Goal: Information Seeking & Learning: Learn about a topic

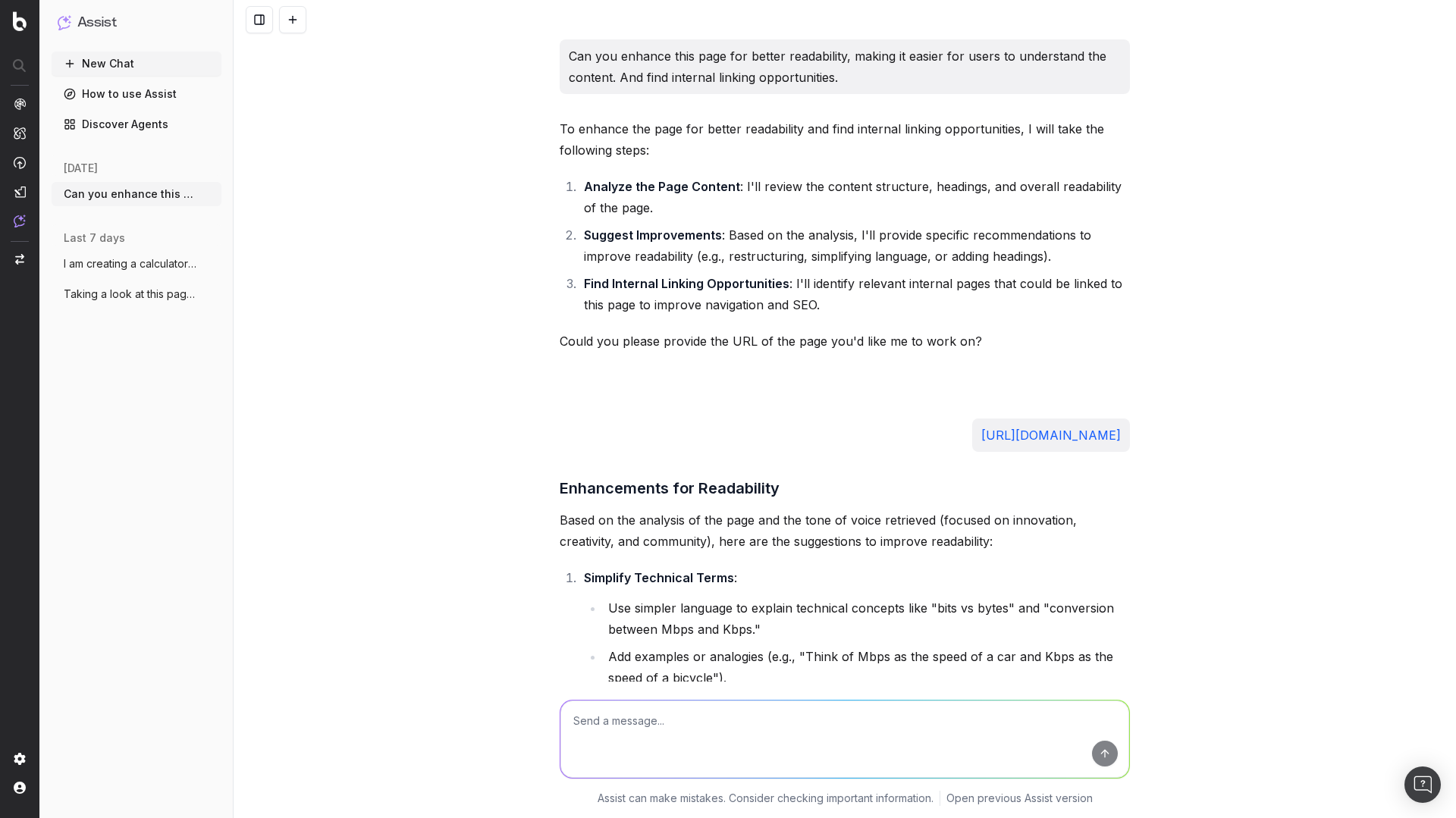
scroll to position [5837, 0]
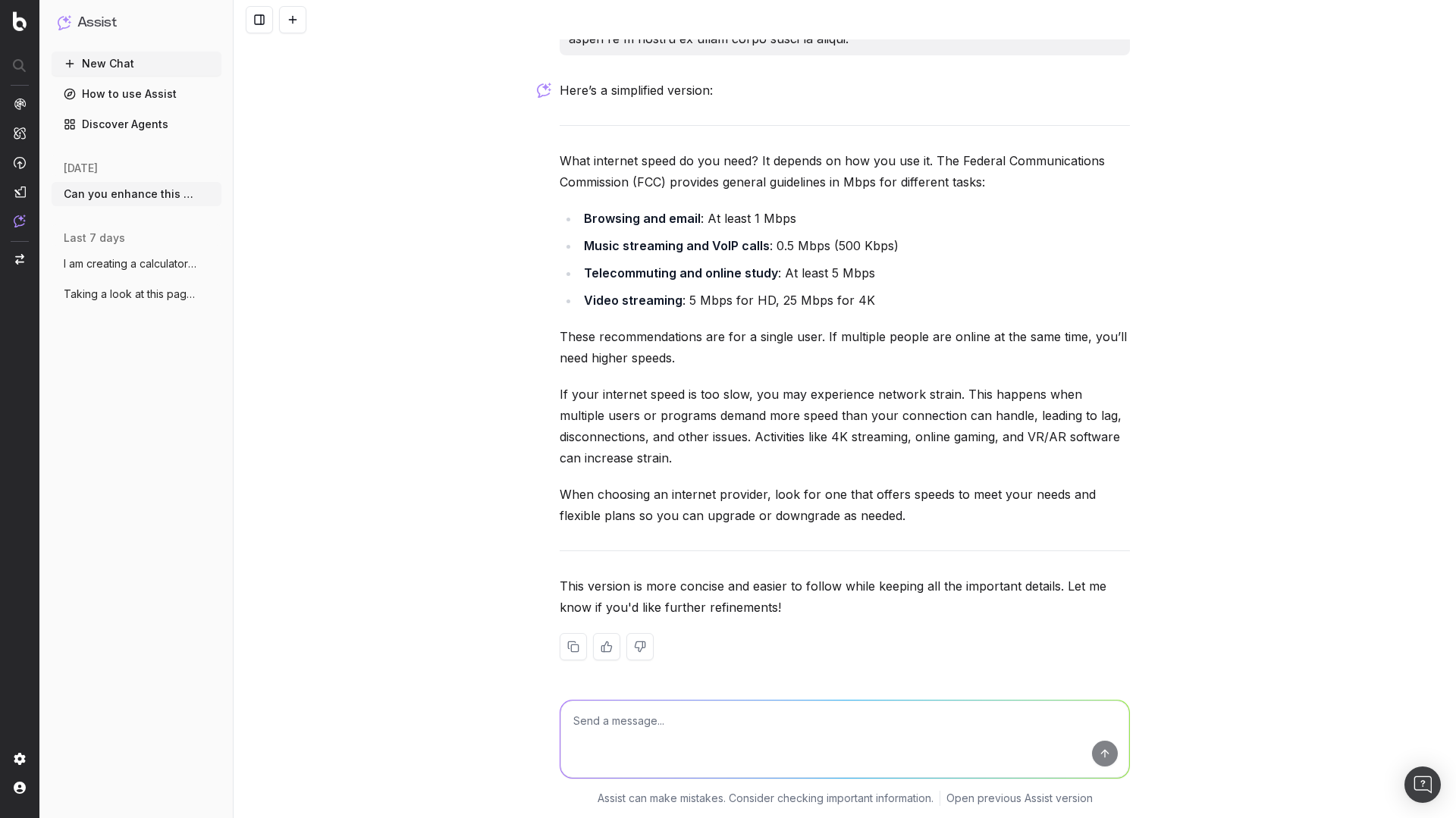
click at [63, 29] on img at bounding box center [64, 22] width 14 height 14
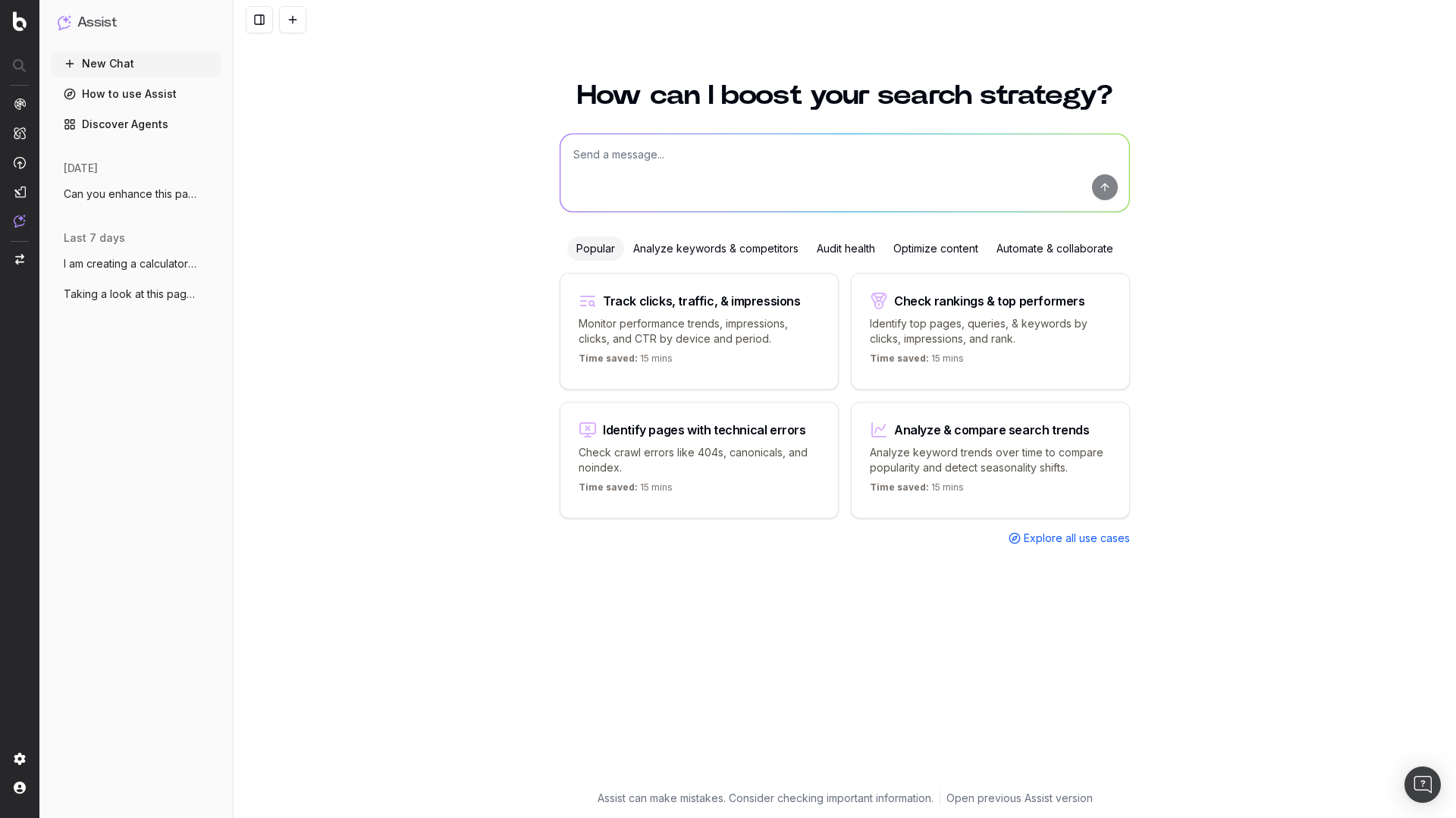
click at [696, 248] on div "Analyze keywords & competitors" at bounding box center [716, 248] width 184 height 24
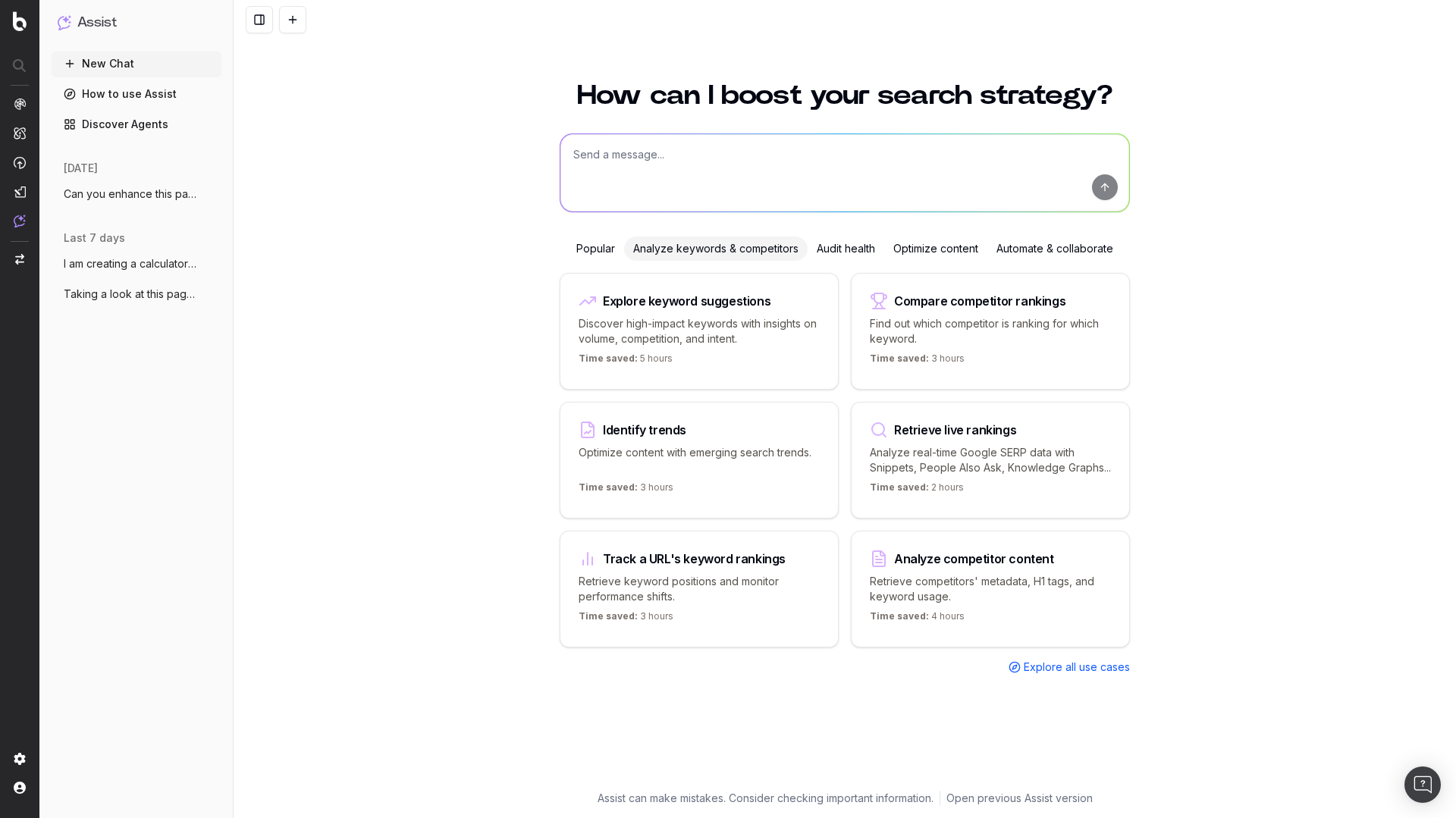
click at [622, 176] on textarea at bounding box center [845, 172] width 569 height 78
click at [440, 209] on div "How can I boost your search strategy? Popular Analyze keywords & competitors Au…" at bounding box center [844, 440] width 1222 height 754
click at [845, 245] on div "Audit health" at bounding box center [846, 248] width 77 height 24
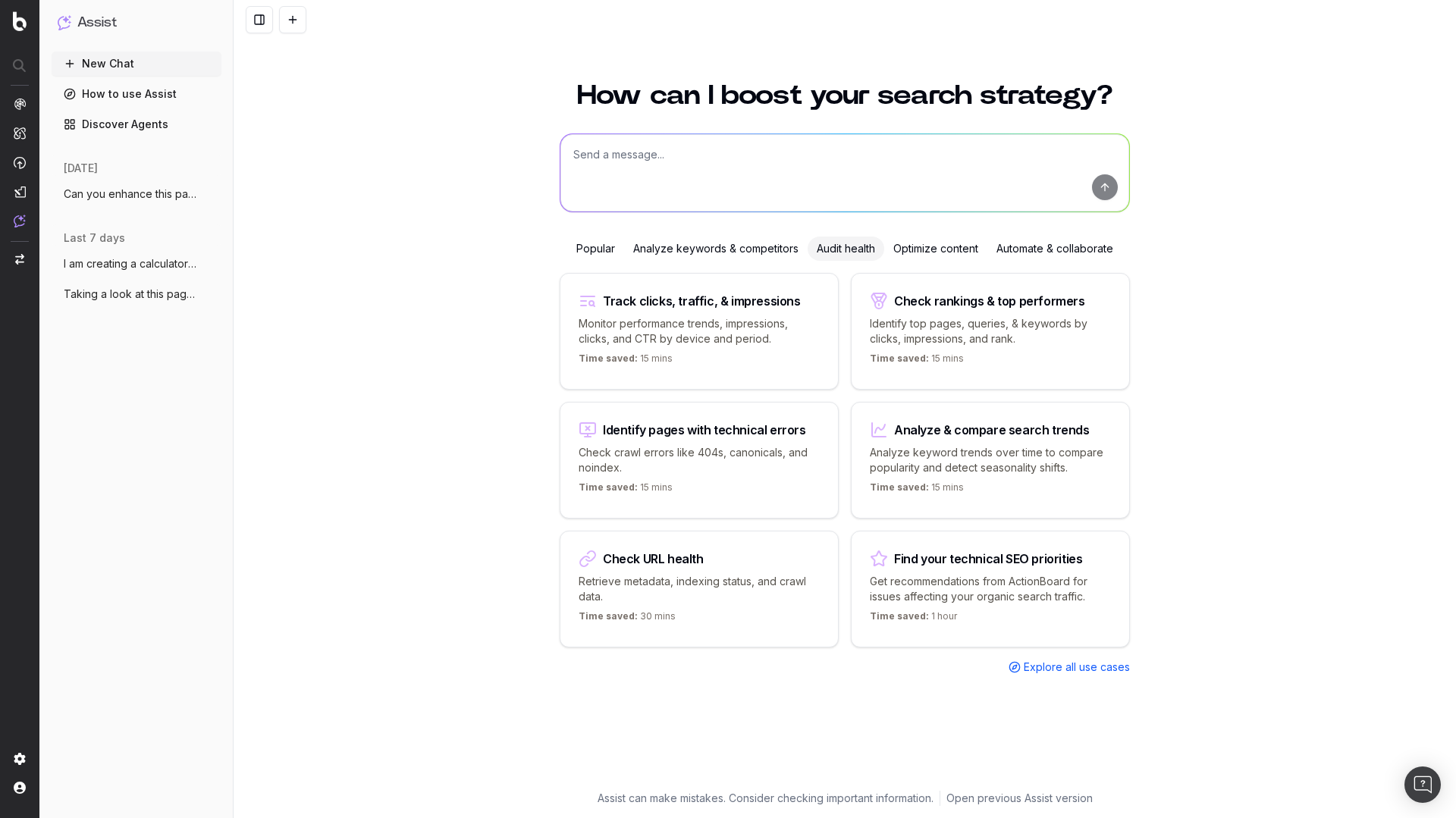
click at [932, 243] on div "Optimize content" at bounding box center [935, 248] width 103 height 24
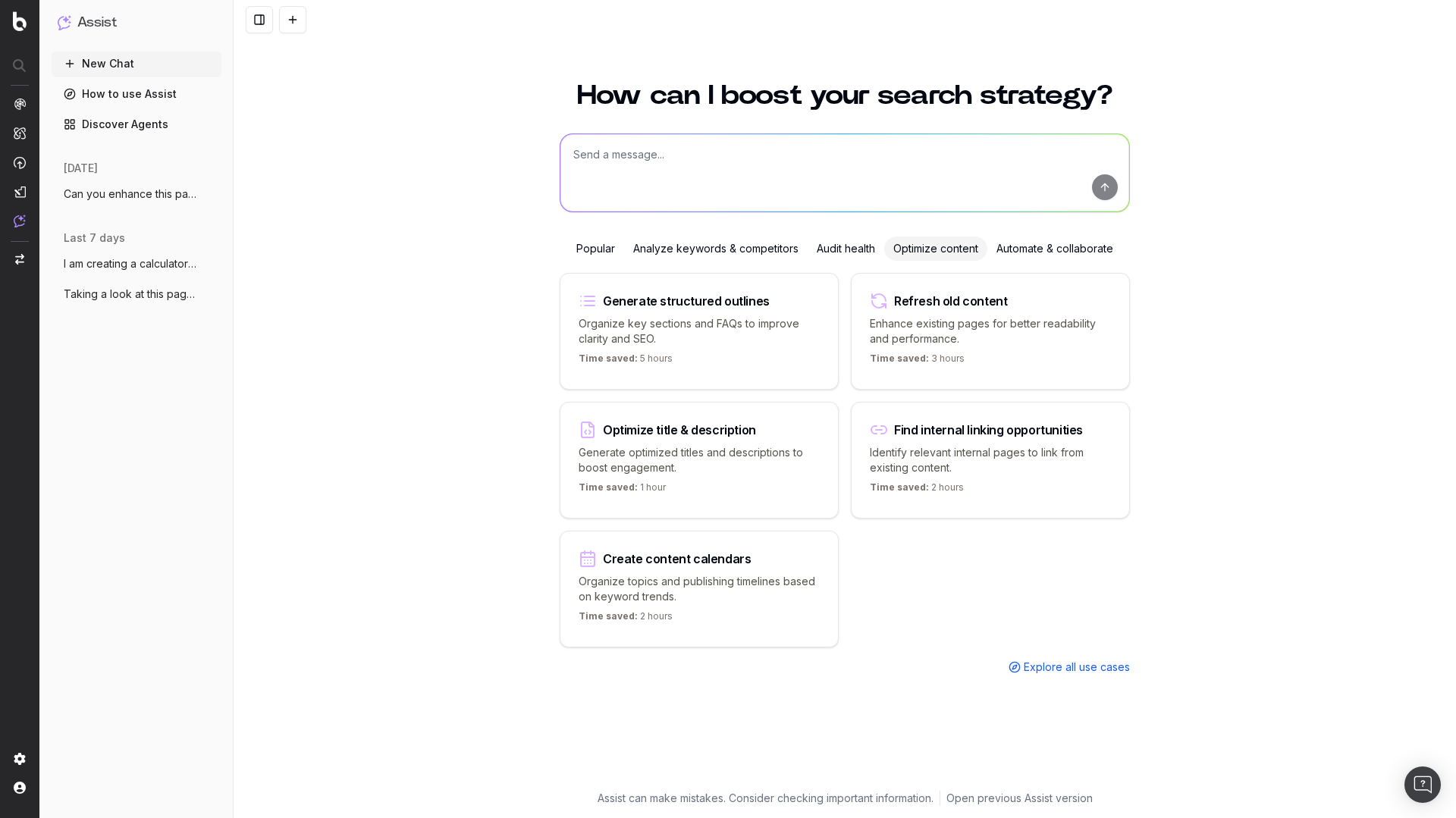
click at [1019, 247] on div "Automate & collaborate" at bounding box center [1055, 248] width 135 height 24
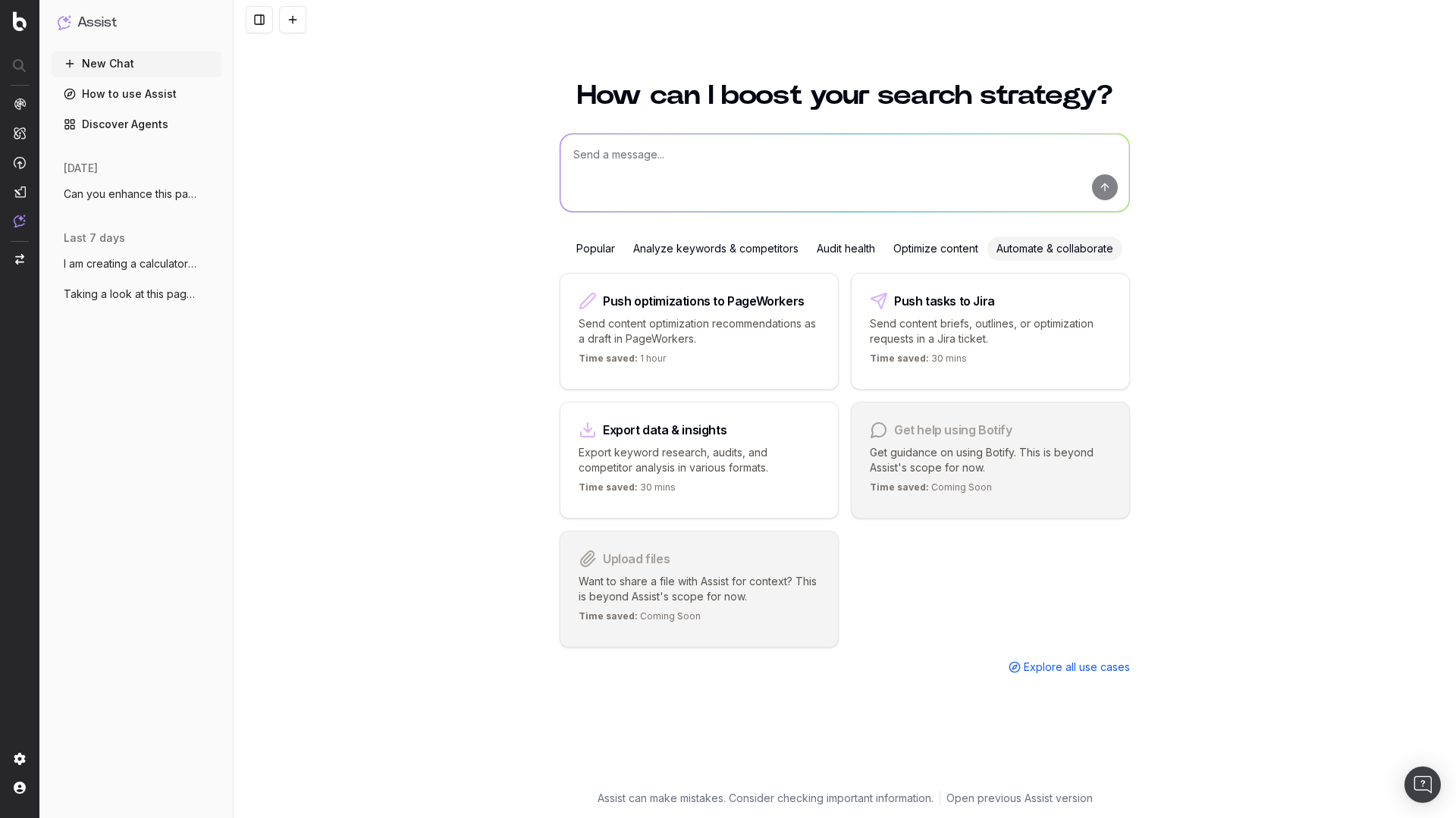
click at [779, 243] on div "Analyze keywords & competitors" at bounding box center [716, 248] width 184 height 24
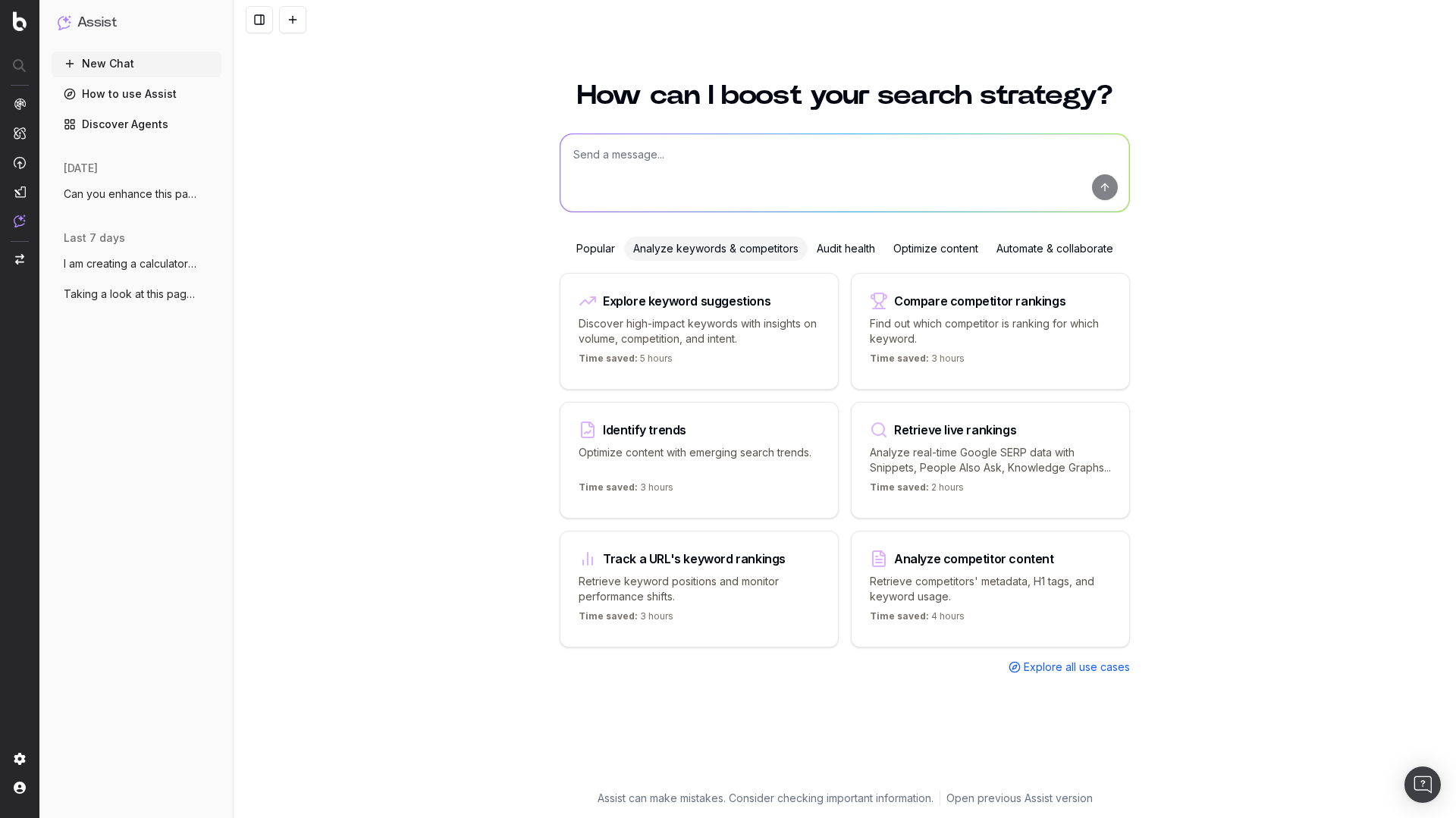
click at [843, 245] on div "Audit health" at bounding box center [846, 248] width 77 height 24
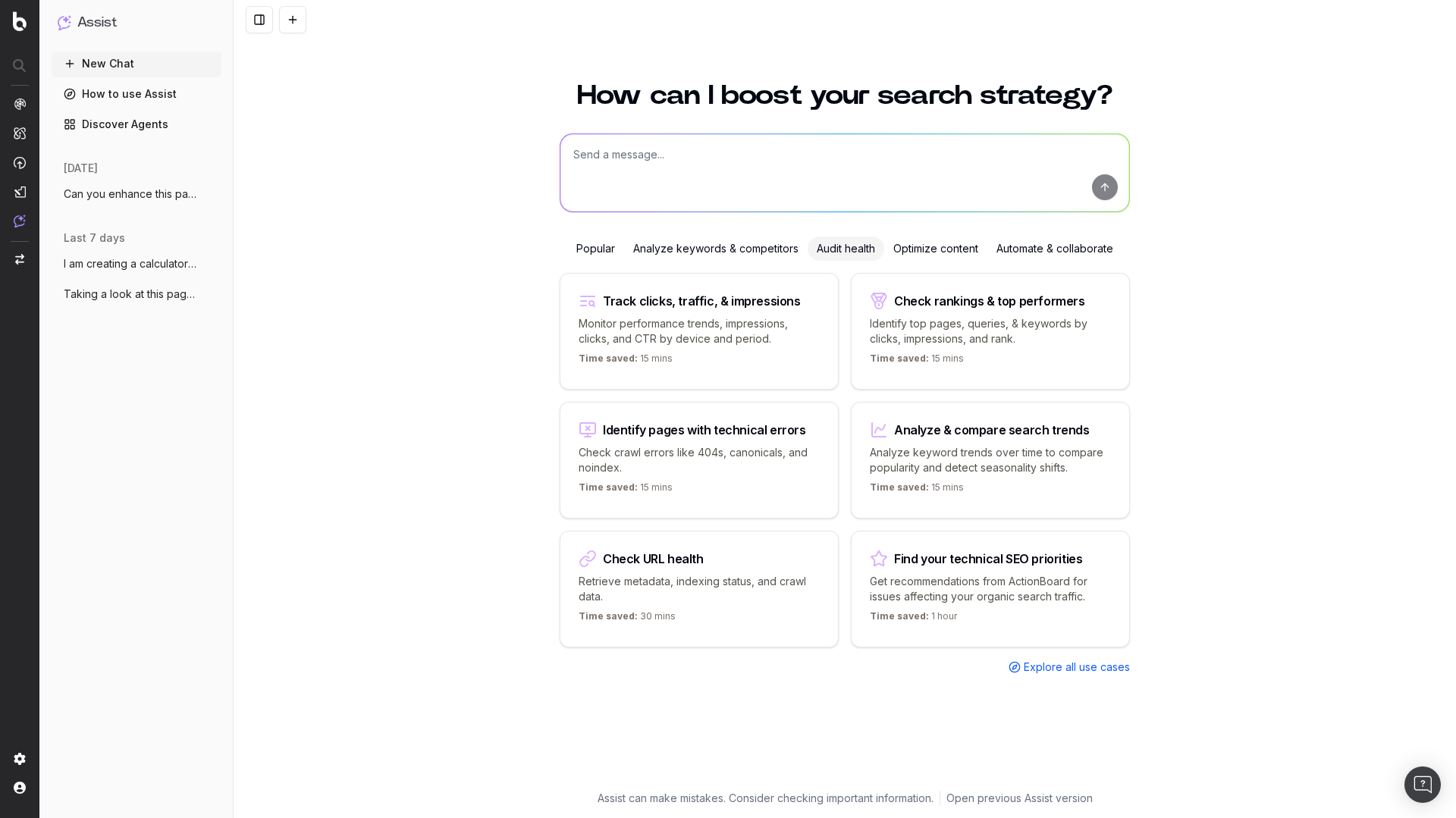
click at [935, 240] on div "Optimize content" at bounding box center [935, 248] width 103 height 24
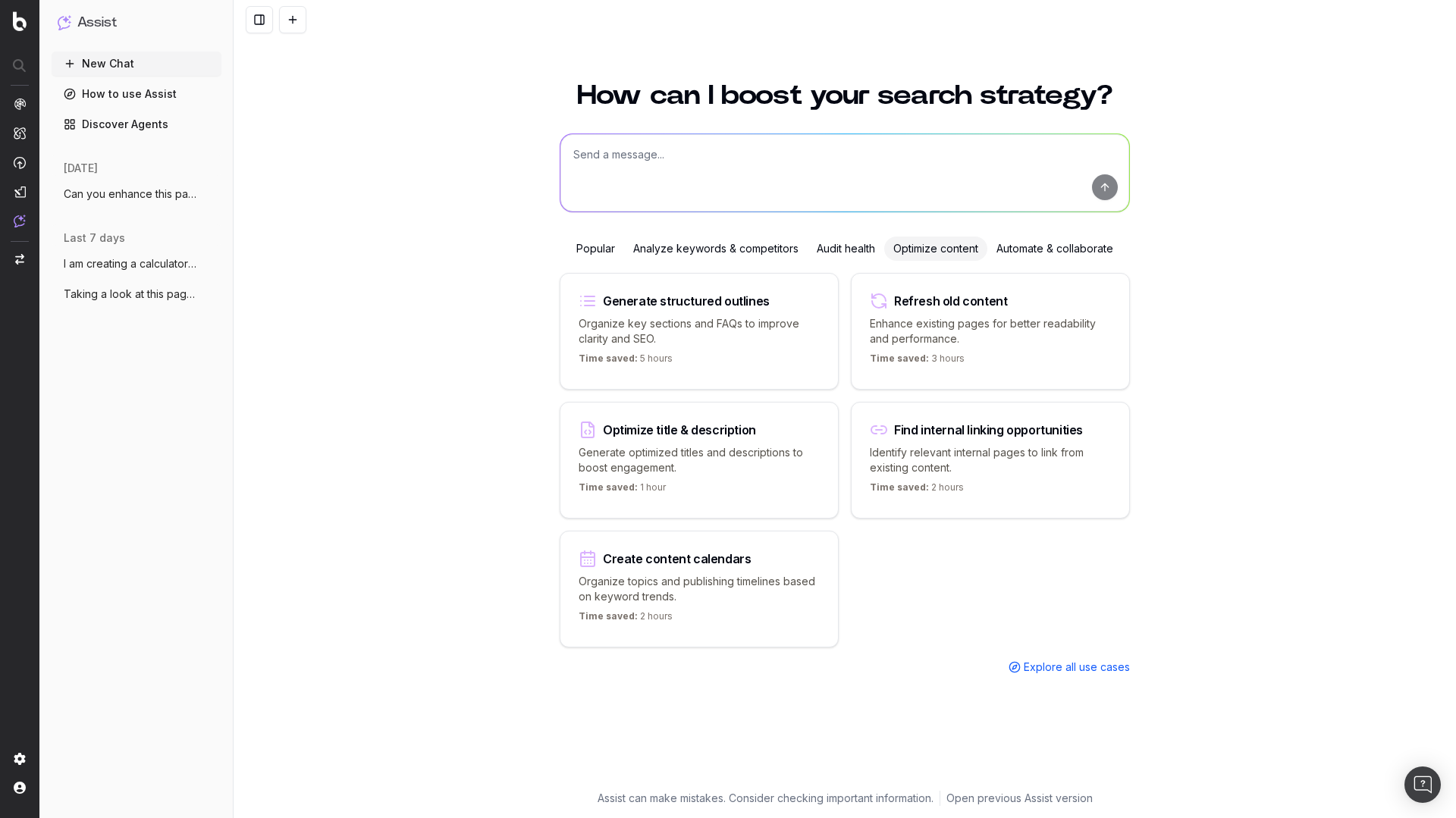
click at [91, 127] on link "Discover Agents" at bounding box center [136, 124] width 170 height 24
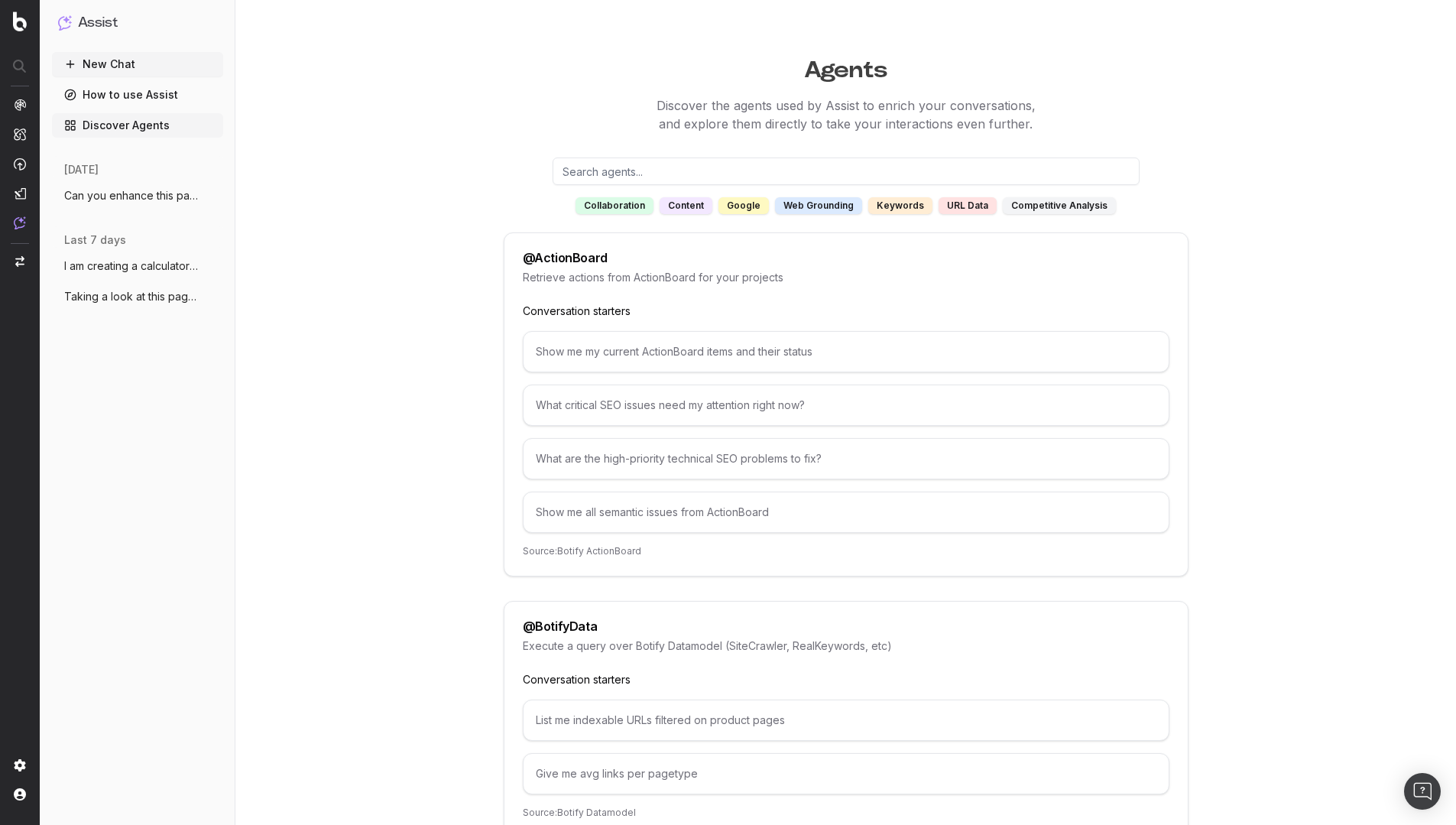
click at [750, 203] on div "google" at bounding box center [743, 205] width 50 height 17
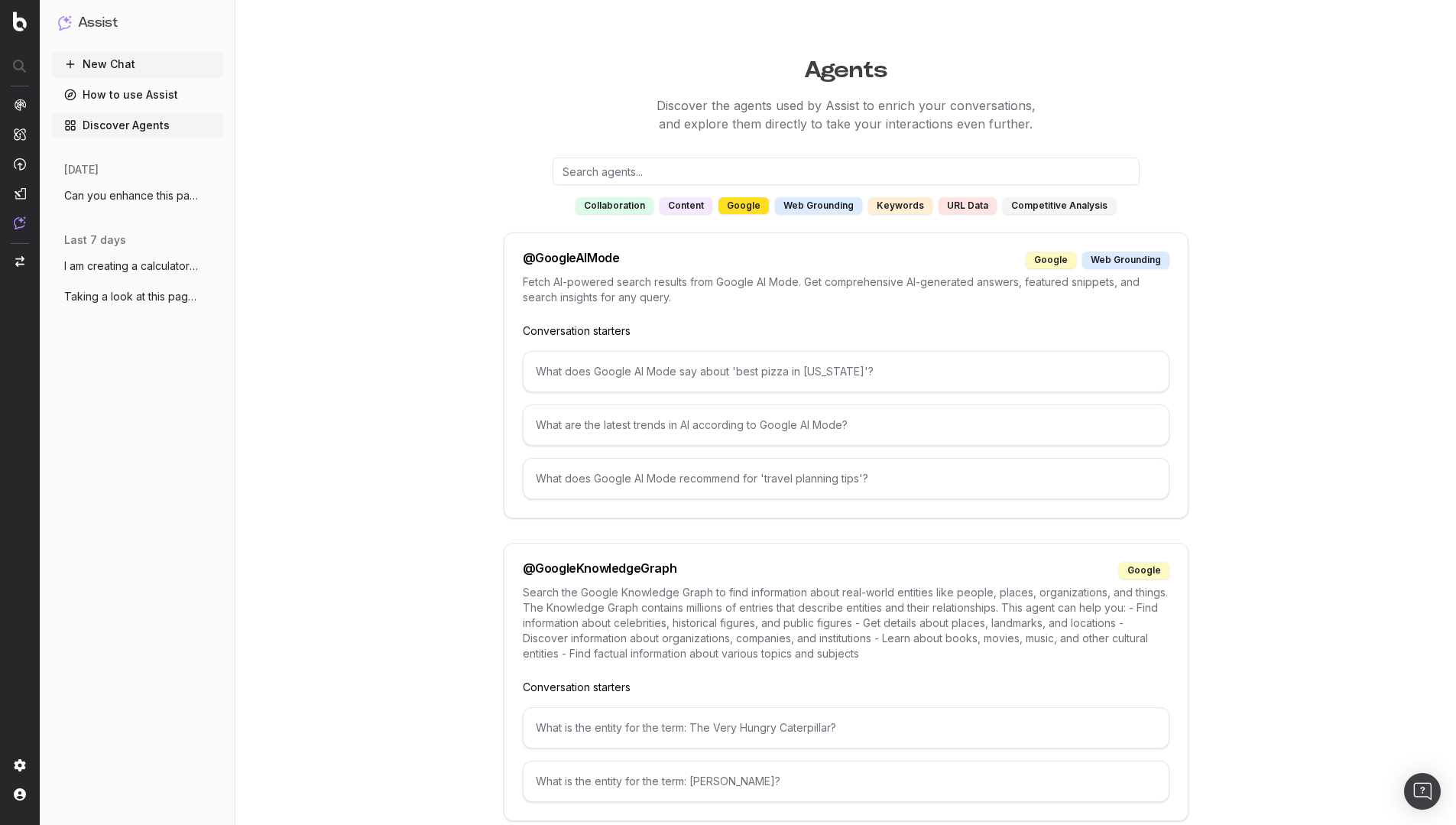
click at [902, 188] on div "collaboration content google web grounding keywords URL data competitive analys…" at bounding box center [847, 186] width 685 height 57
click at [899, 203] on div "keywords" at bounding box center [900, 205] width 64 height 17
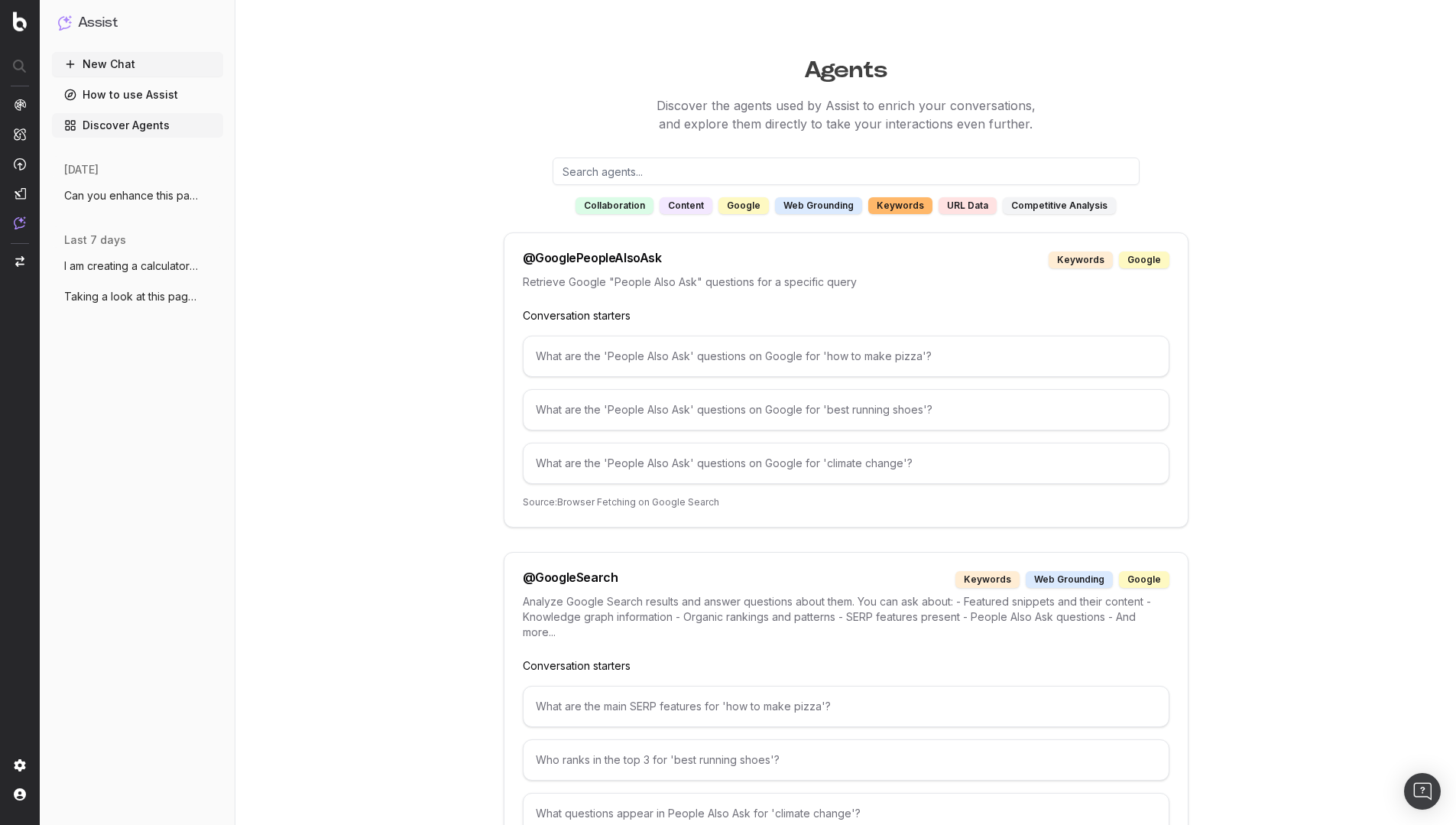
click at [619, 205] on div "collaboration" at bounding box center [614, 205] width 78 height 17
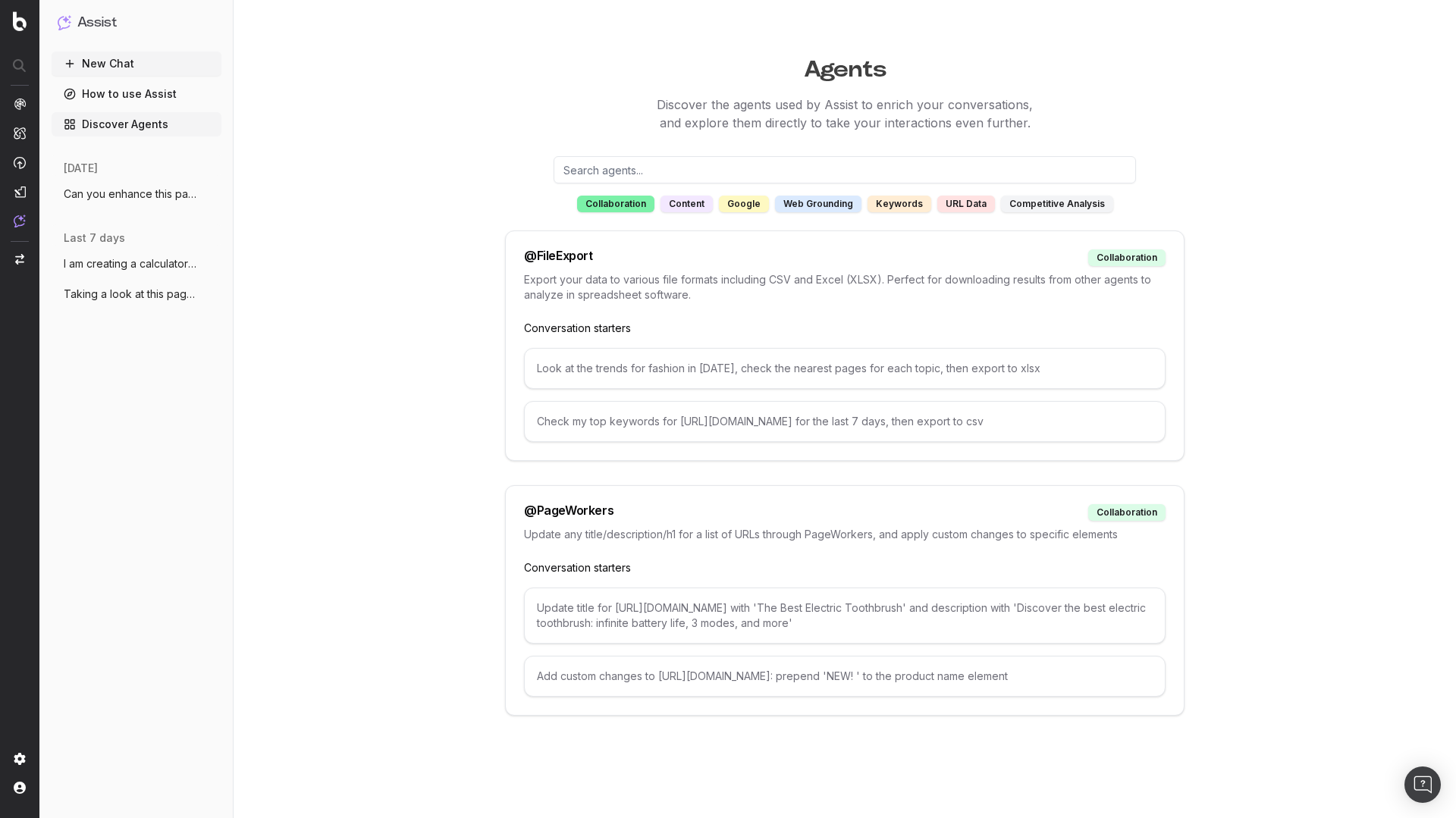
click at [375, 320] on div "Agents Discover the agents used by Assist to enrich your conversations, and exp…" at bounding box center [844, 382] width 1164 height 667
click at [695, 206] on div "content" at bounding box center [686, 203] width 52 height 17
